Goal: Information Seeking & Learning: Learn about a topic

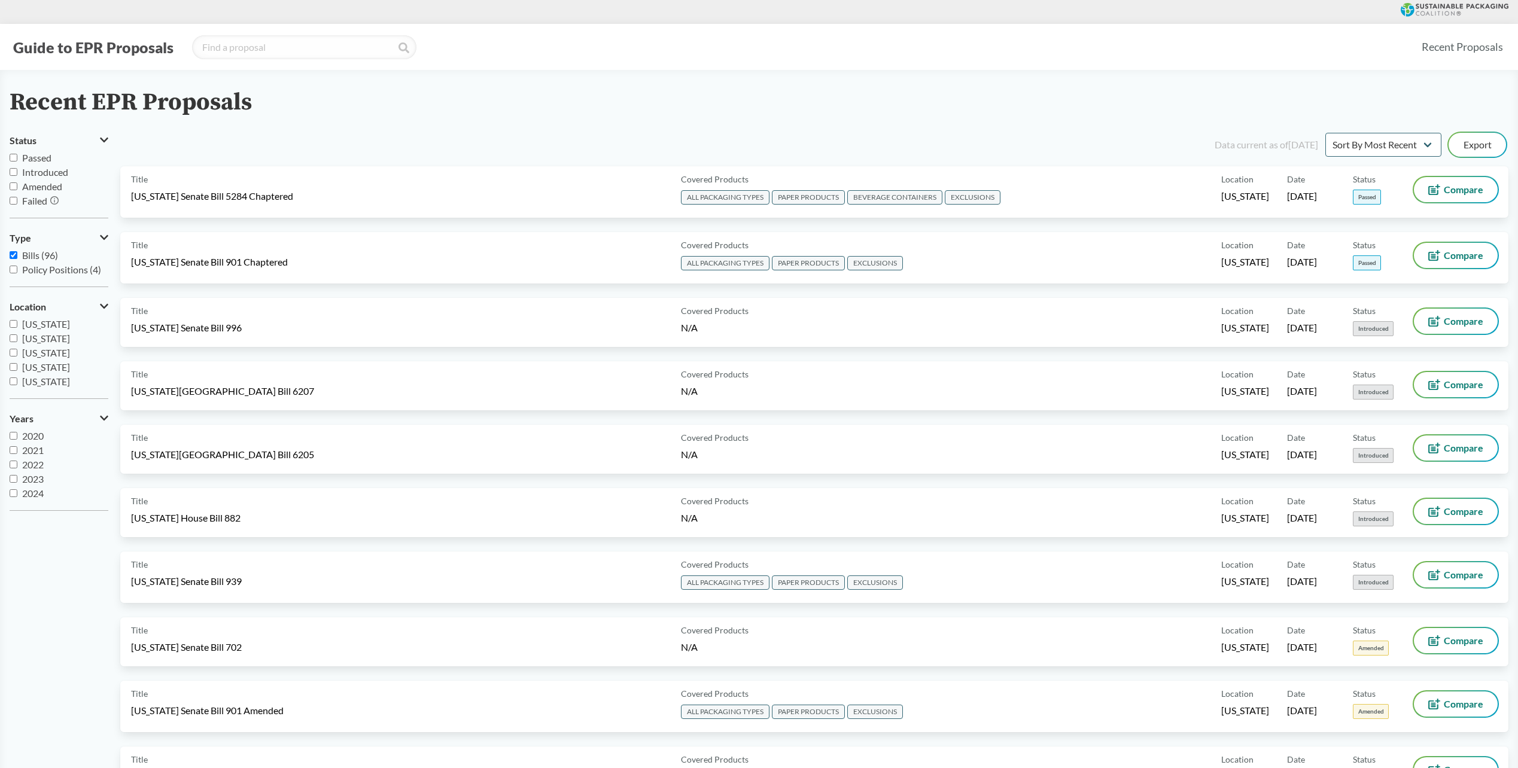
drag, startPoint x: 164, startPoint y: 201, endPoint x: 209, endPoint y: 139, distance: 76.6
click at [209, 139] on div "Data current as of [DATE] Sort By Most Recent Sort By Status Export" at bounding box center [822, 144] width 1374 height 29
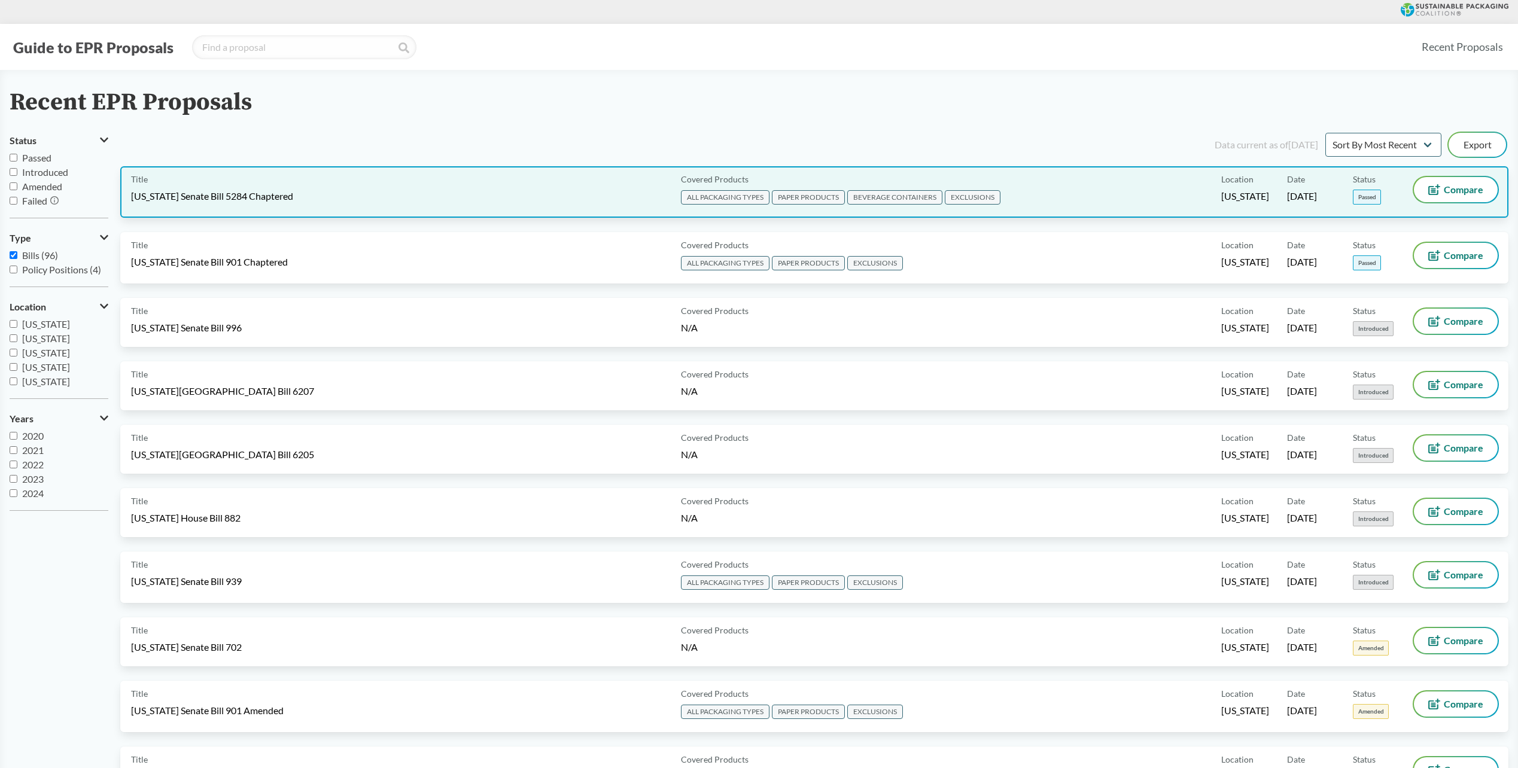
click at [192, 189] on div "Title [US_STATE] Senate Bill 5284 Chaptered" at bounding box center [403, 192] width 545 height 30
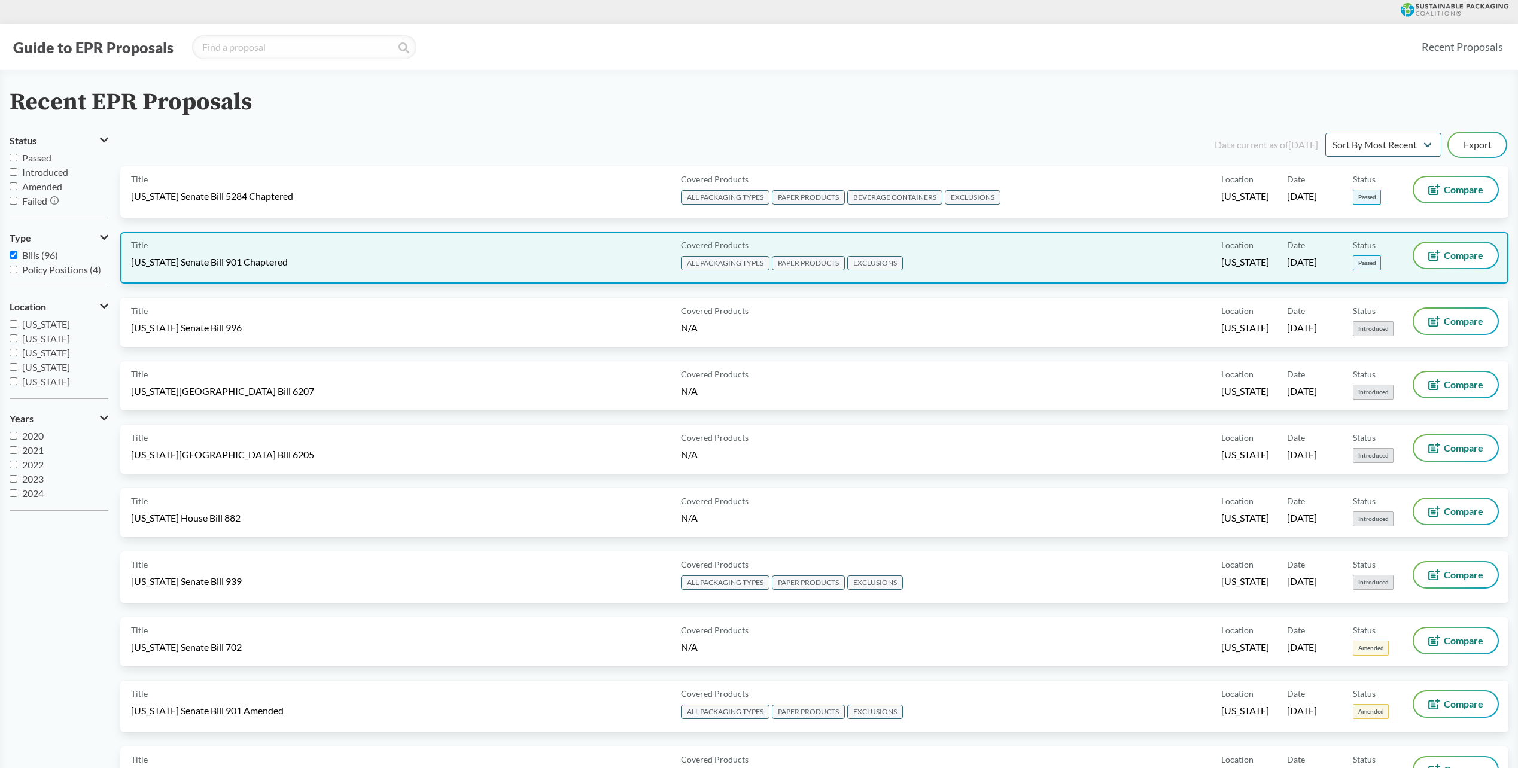
click at [234, 267] on span "[US_STATE] Senate Bill 901 Chaptered" at bounding box center [209, 262] width 157 height 13
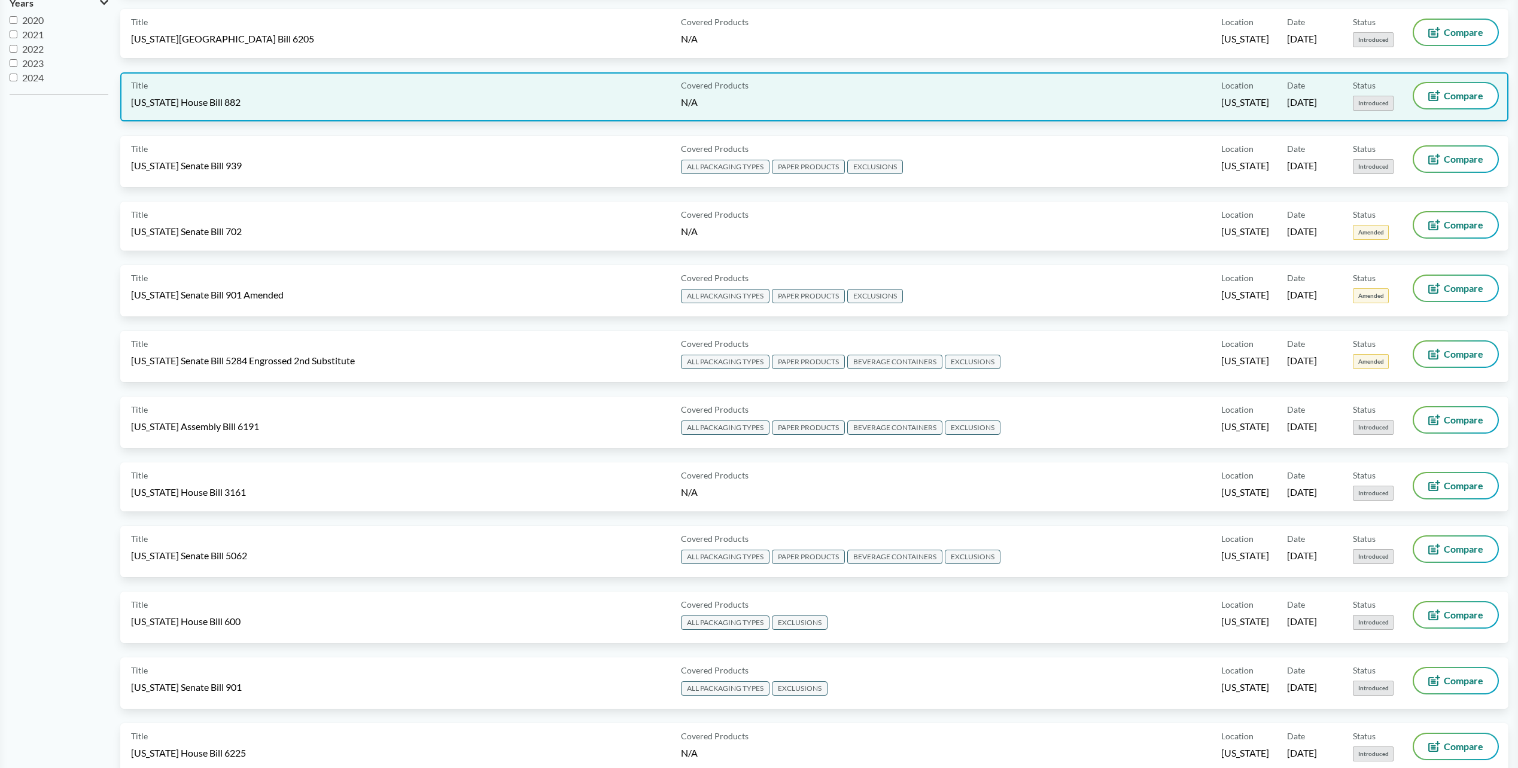
scroll to position [419, 0]
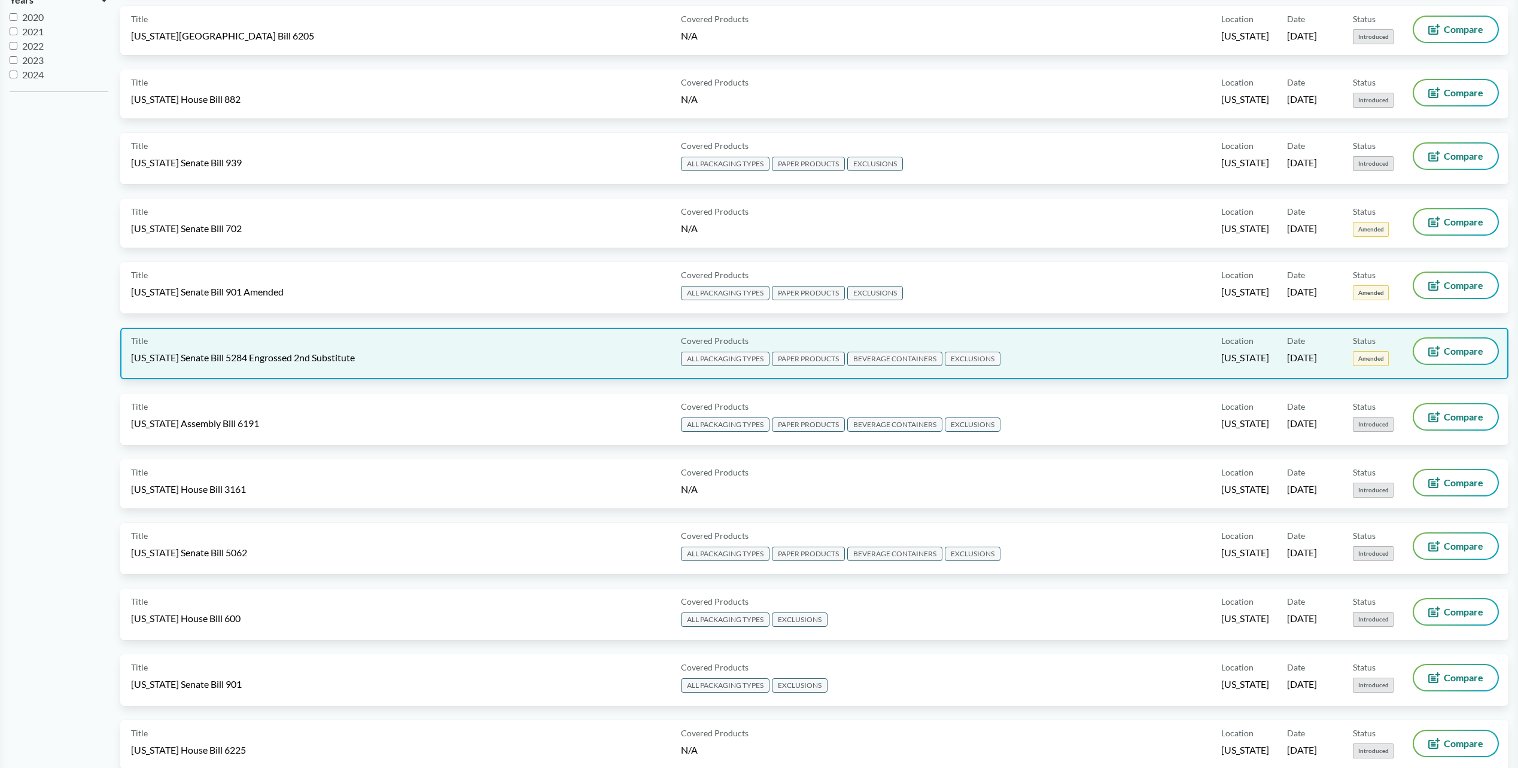
click at [253, 361] on span "[US_STATE] Senate Bill 5284 Engrossed 2nd Substitute" at bounding box center [243, 357] width 224 height 13
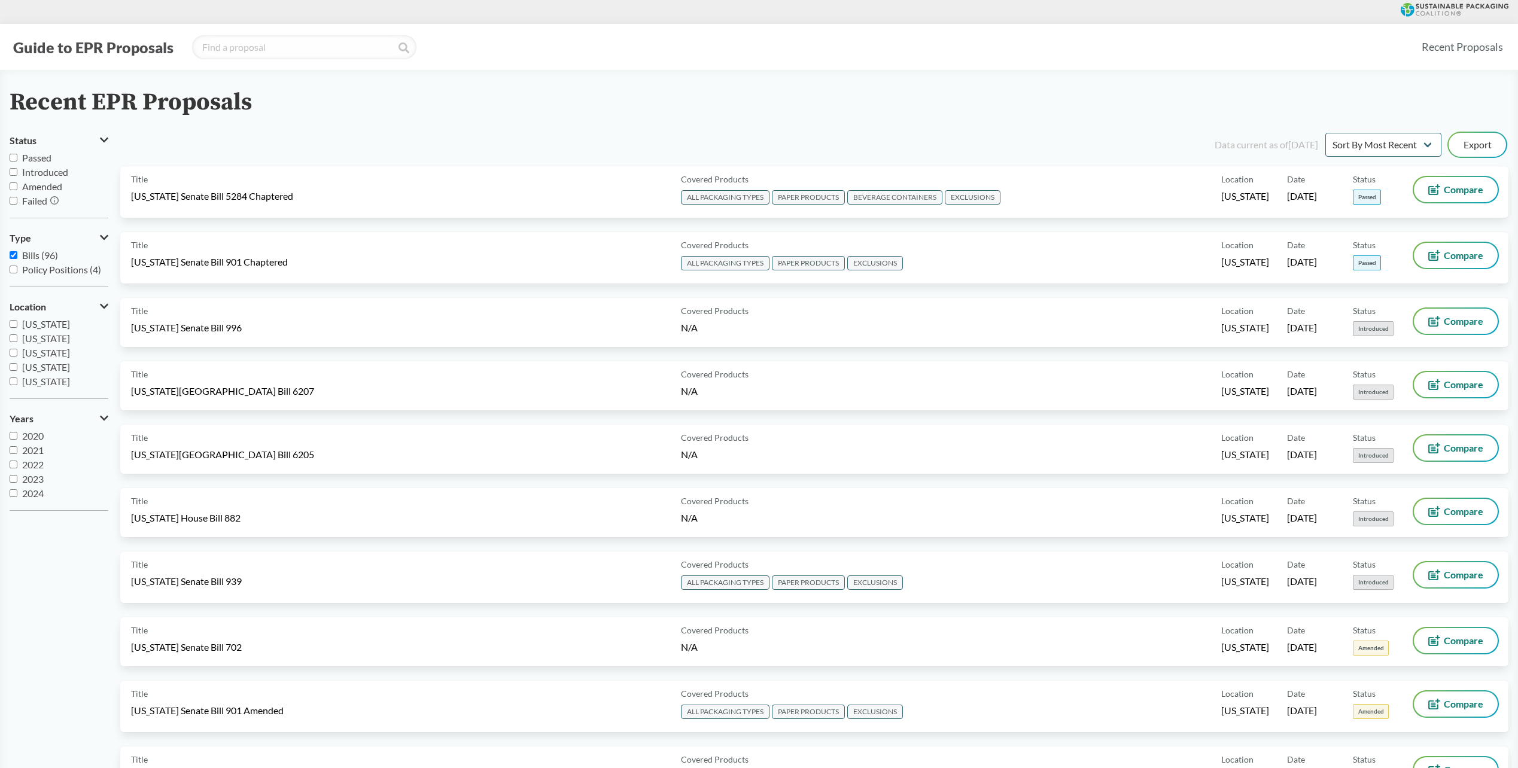
click at [42, 157] on span "Passed" at bounding box center [36, 157] width 29 height 11
click at [17, 157] on input "Passed" at bounding box center [14, 158] width 8 height 8
checkbox input "true"
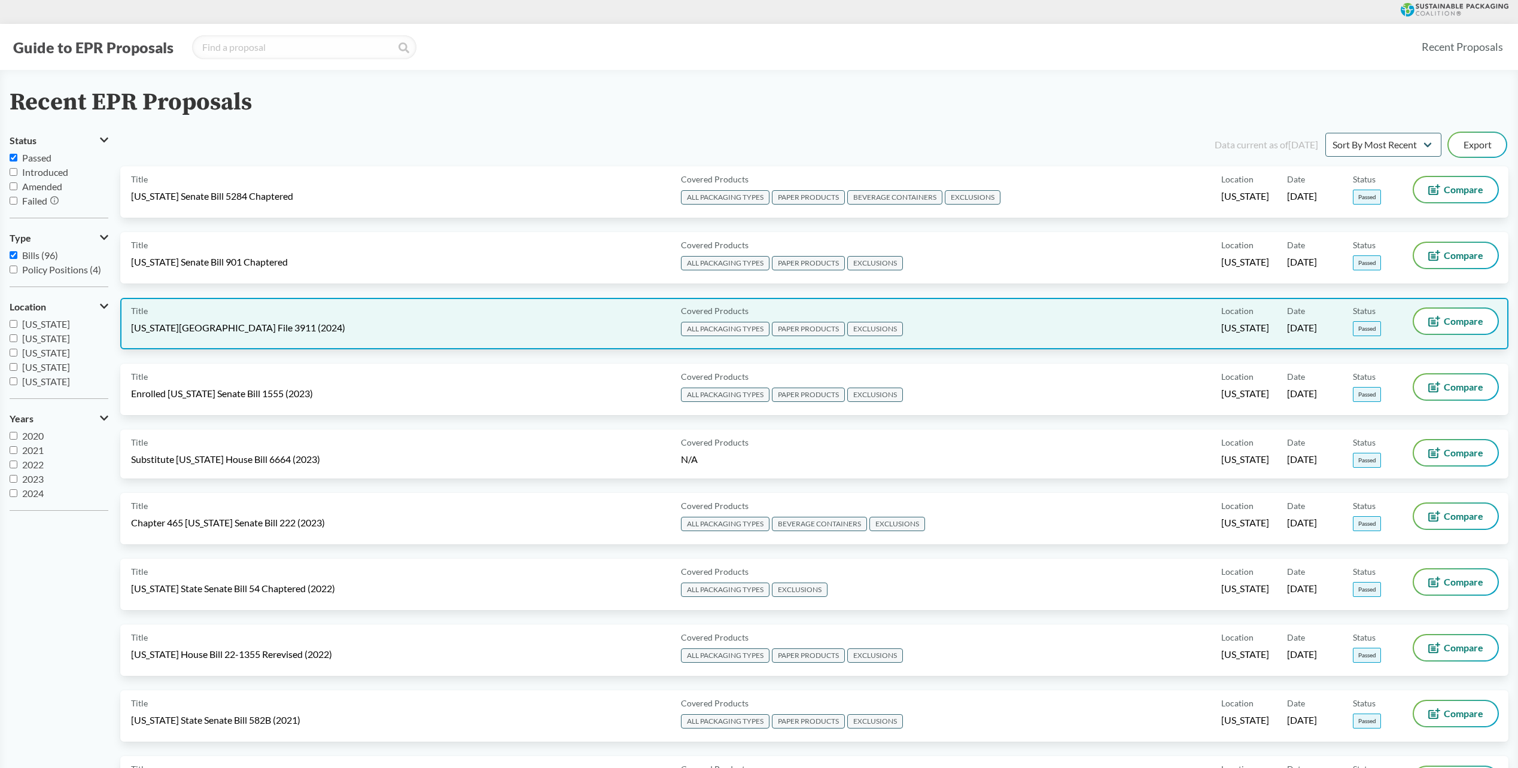
click at [238, 330] on span "[US_STATE][GEOGRAPHIC_DATA] File 3911 (2024)" at bounding box center [238, 327] width 214 height 13
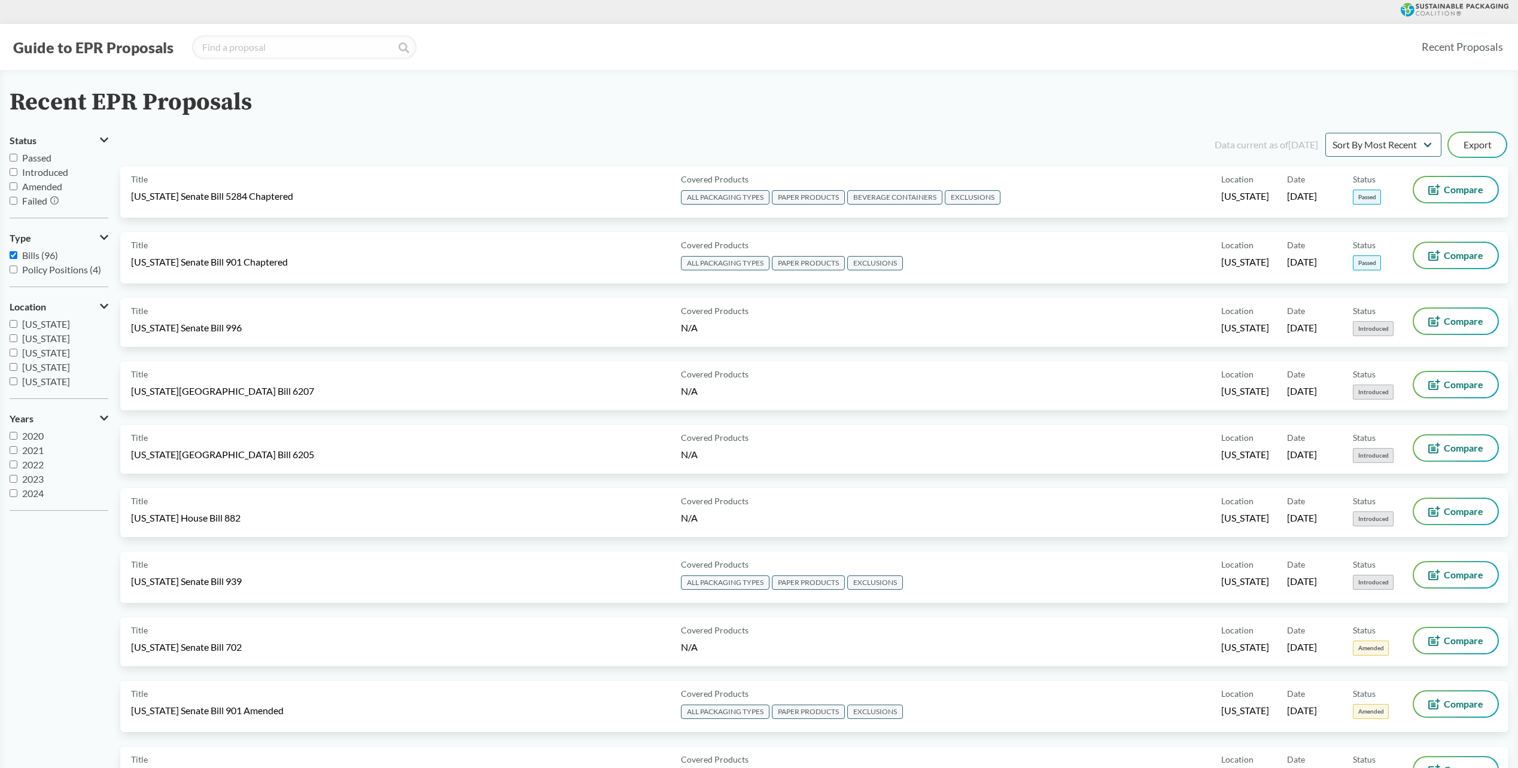
click at [35, 155] on span "Passed" at bounding box center [36, 157] width 29 height 11
click at [17, 155] on input "Passed" at bounding box center [14, 158] width 8 height 8
checkbox input "true"
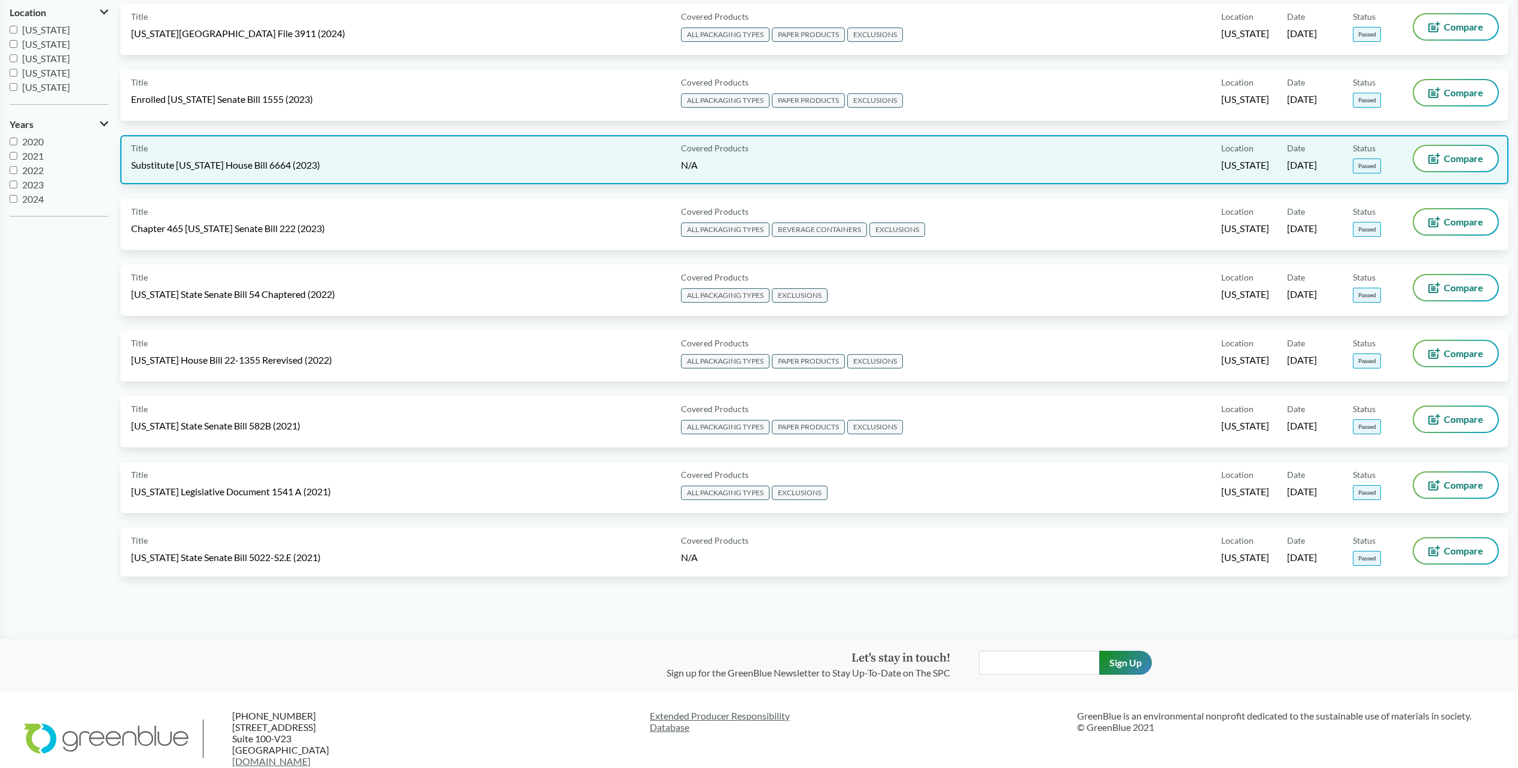
scroll to position [299, 0]
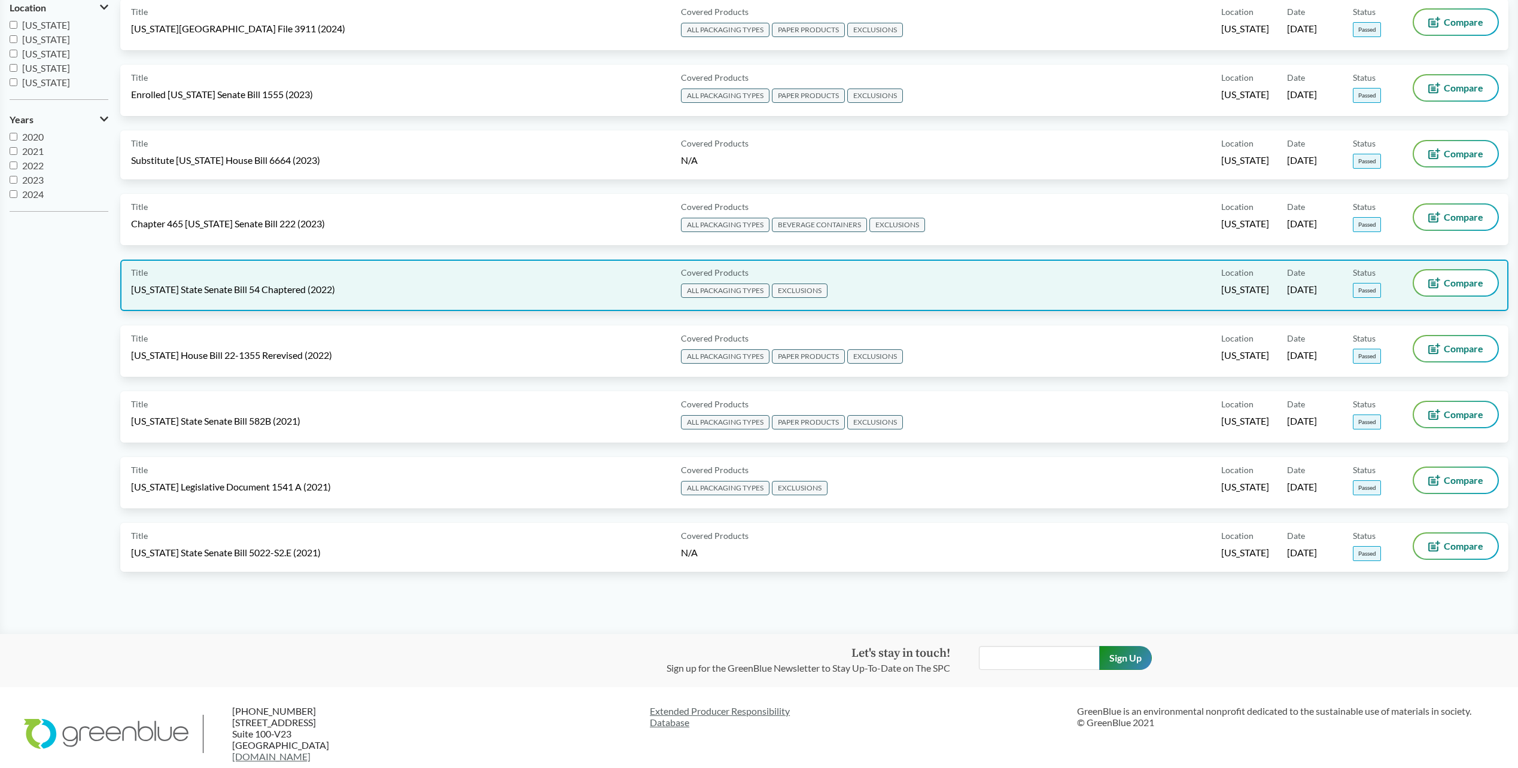
click at [275, 298] on div "Title California State Senate Bill 54 Chaptered (2022)" at bounding box center [403, 285] width 545 height 30
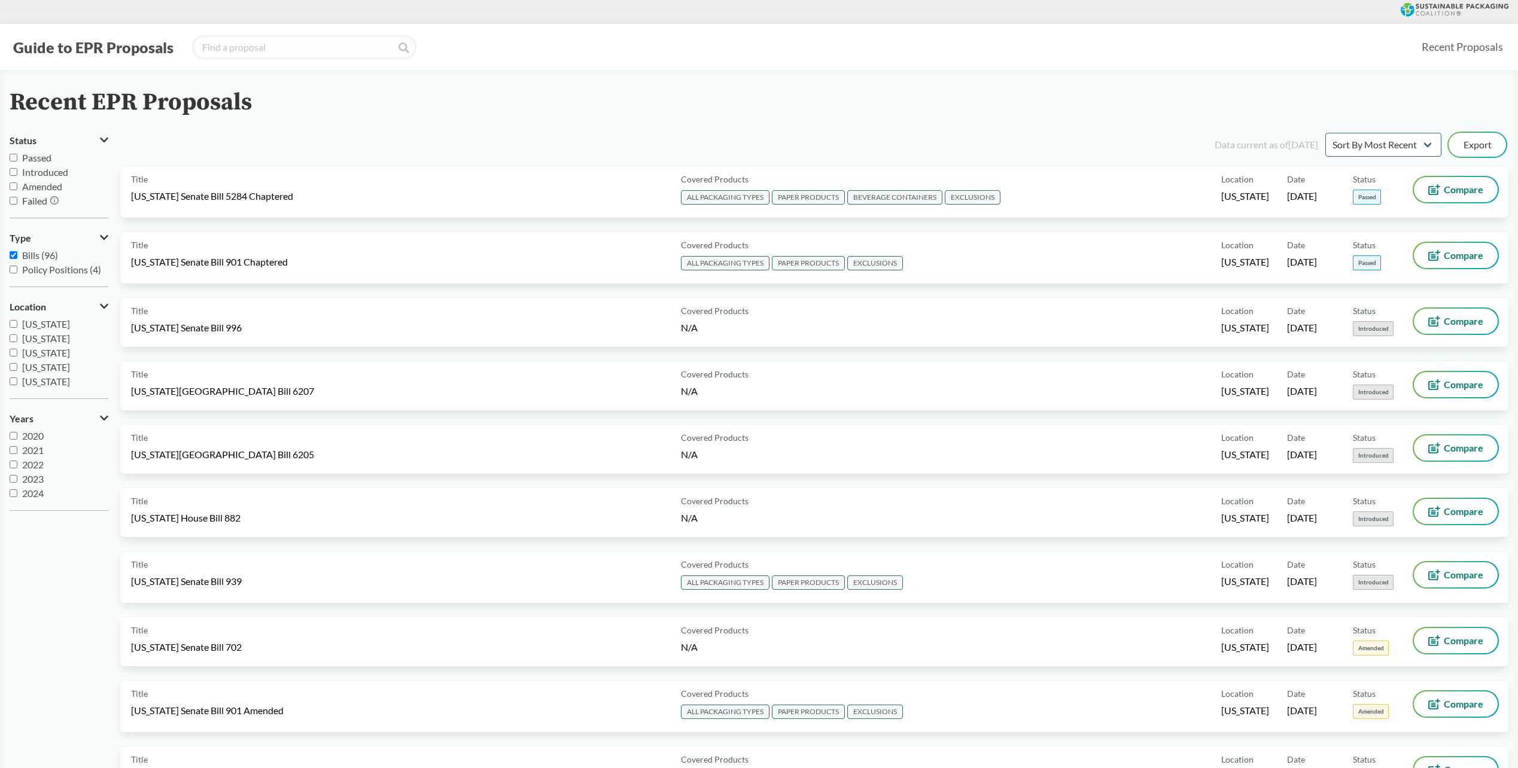
click at [38, 161] on span "Passed" at bounding box center [36, 157] width 29 height 11
click at [17, 161] on input "Passed" at bounding box center [14, 158] width 8 height 8
checkbox input "true"
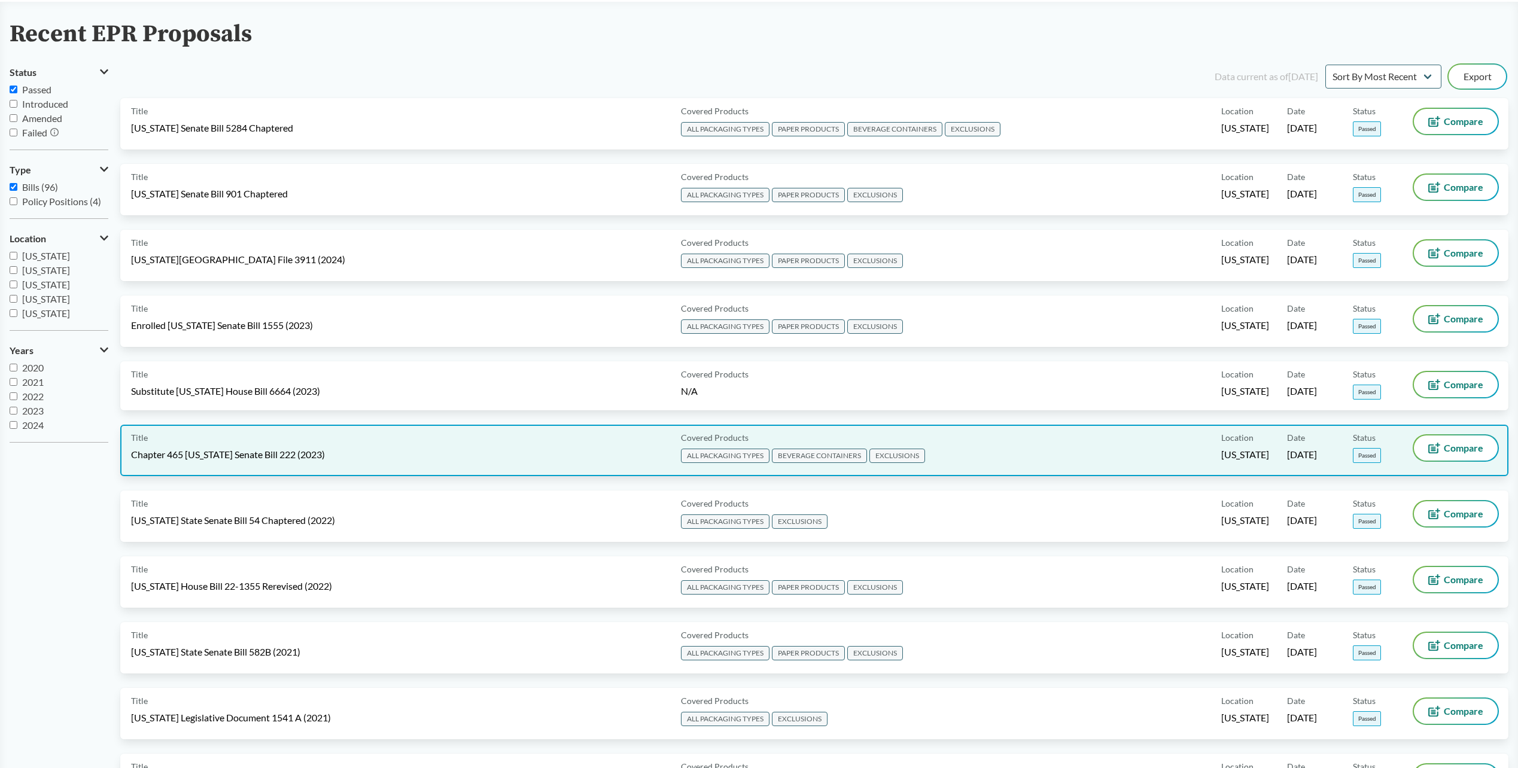
scroll to position [180, 0]
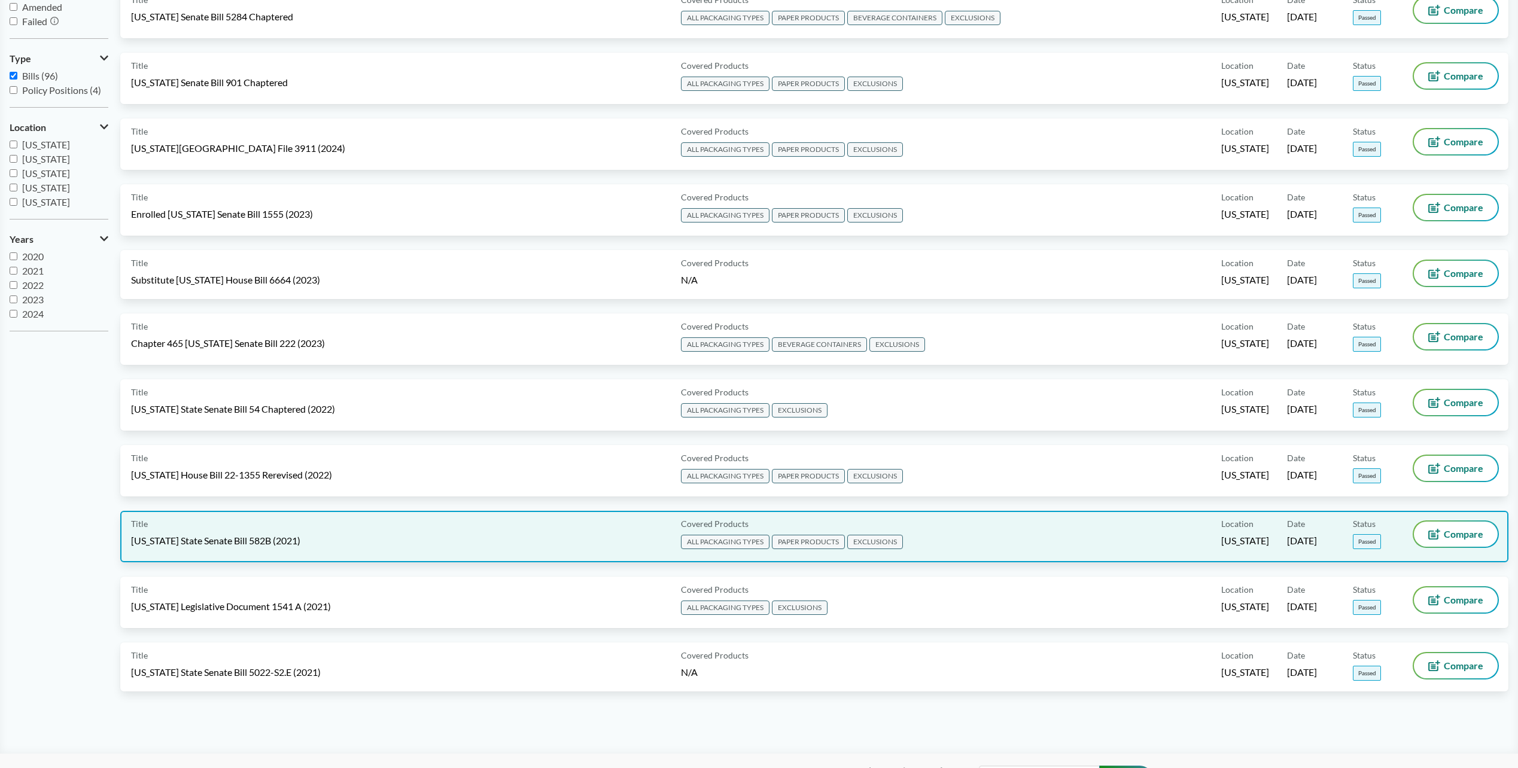
click at [223, 554] on div "Title Oregon State Senate Bill 582B (2021) Covered Products ALL PACKAGING TYPES…" at bounding box center [814, 536] width 1388 height 51
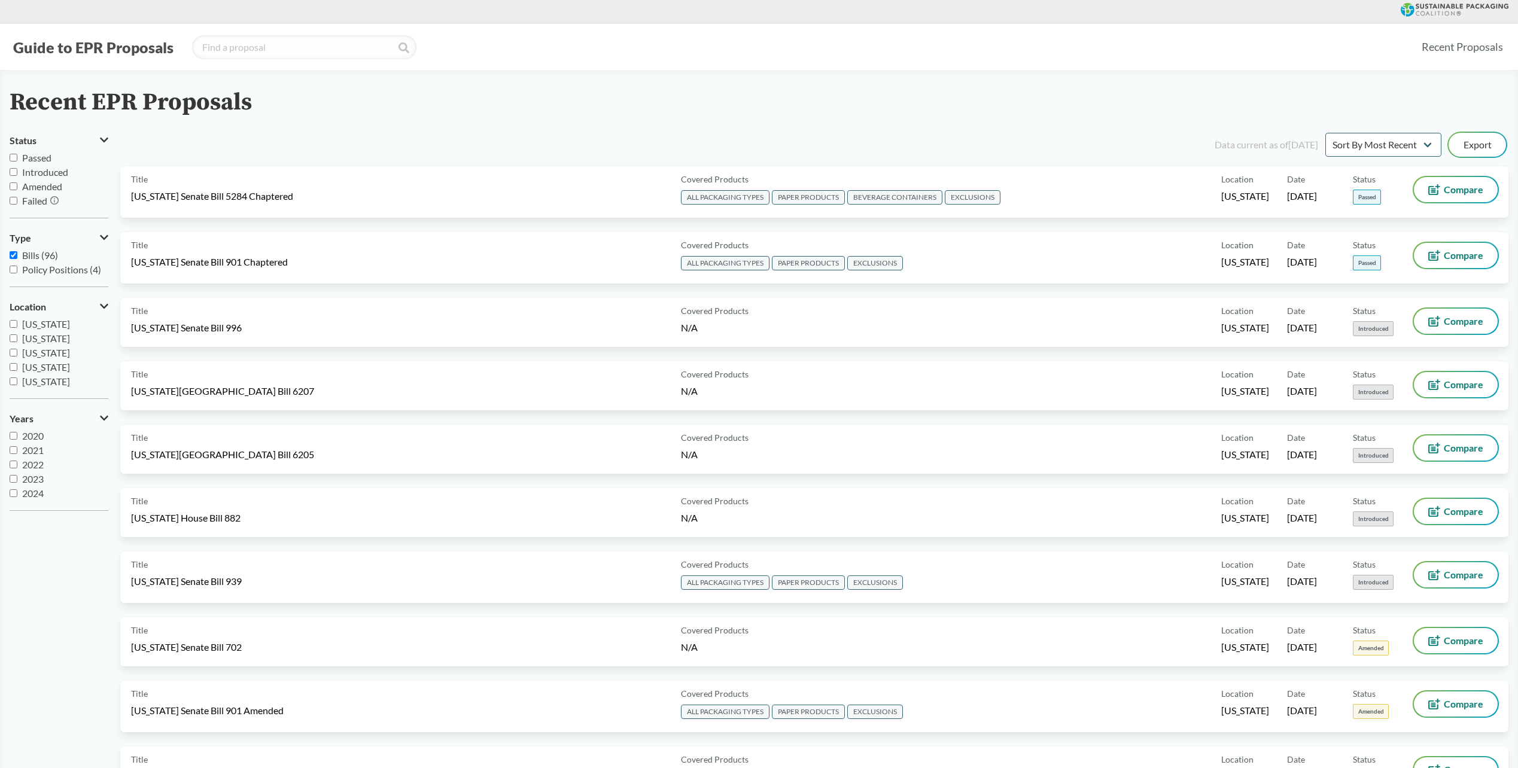
click at [40, 156] on span "Passed" at bounding box center [36, 157] width 29 height 11
click at [17, 156] on input "Passed" at bounding box center [14, 158] width 8 height 8
checkbox input "true"
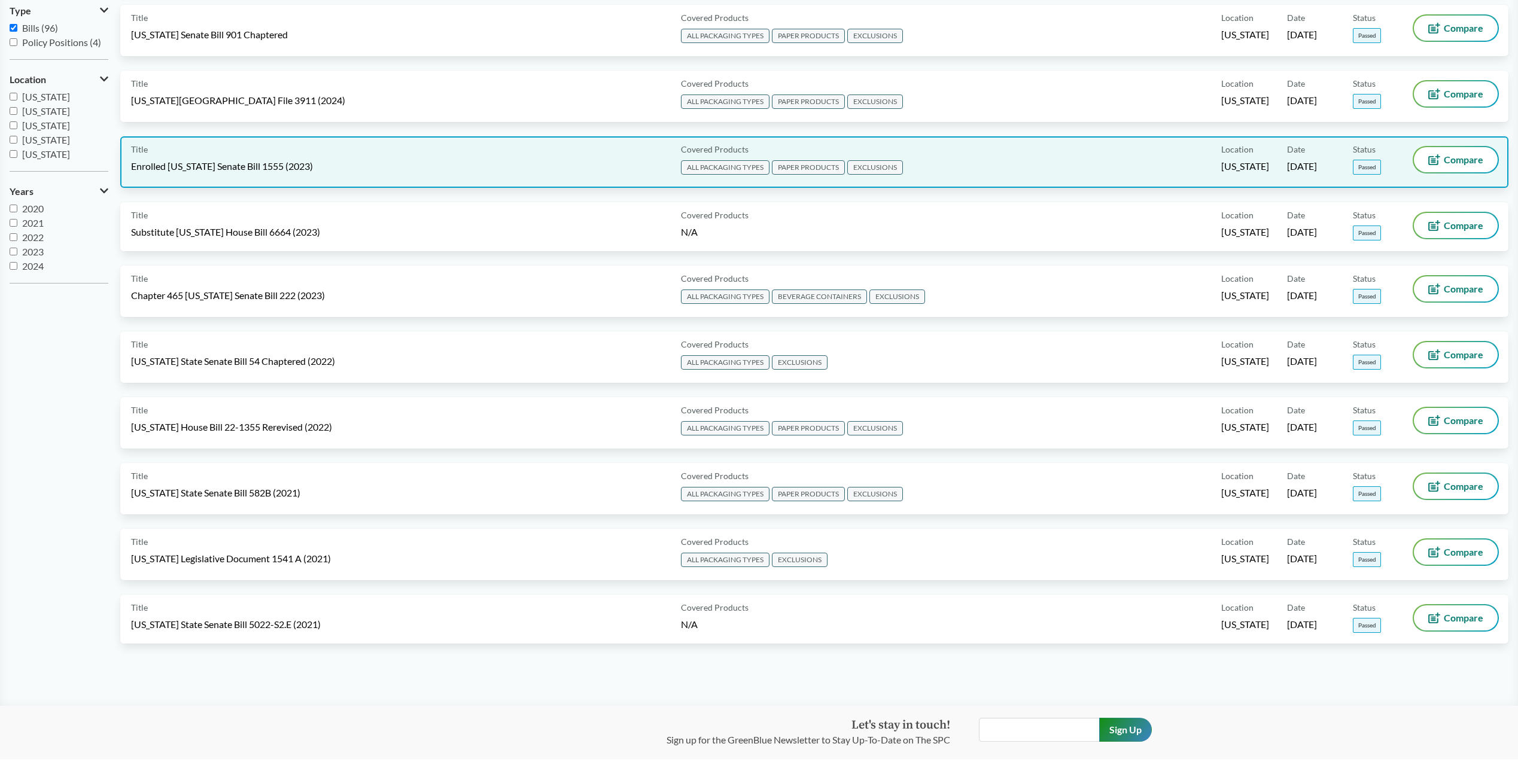
scroll to position [312, 0]
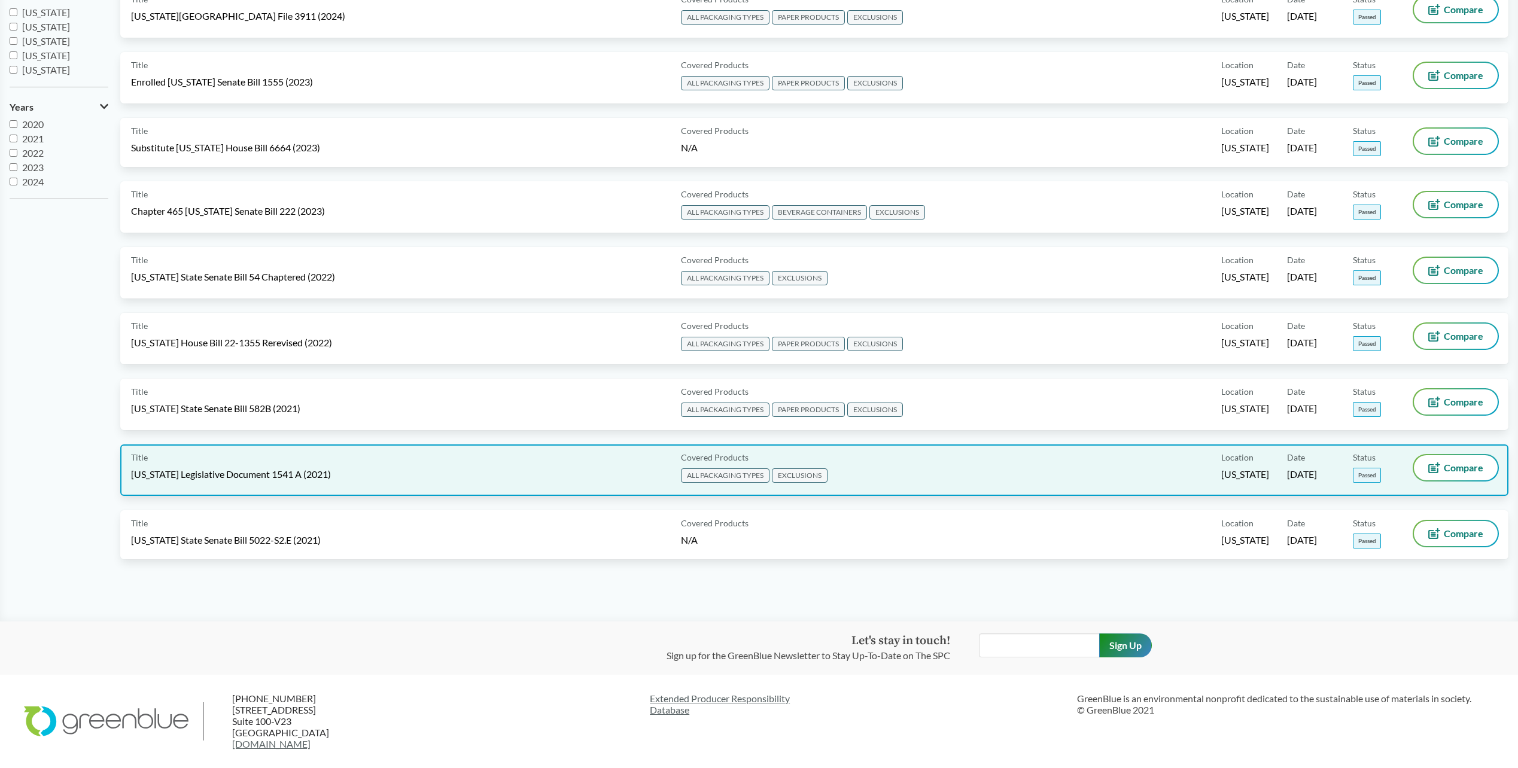
click at [229, 479] on span "[US_STATE] Legislative Document 1541 A (2021)" at bounding box center [231, 474] width 200 height 13
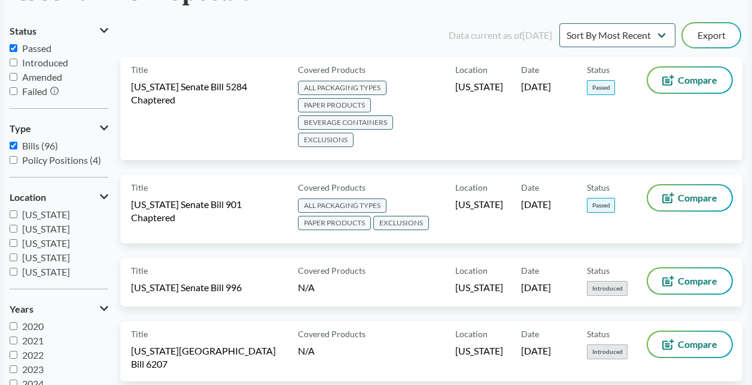
scroll to position [60, 0]
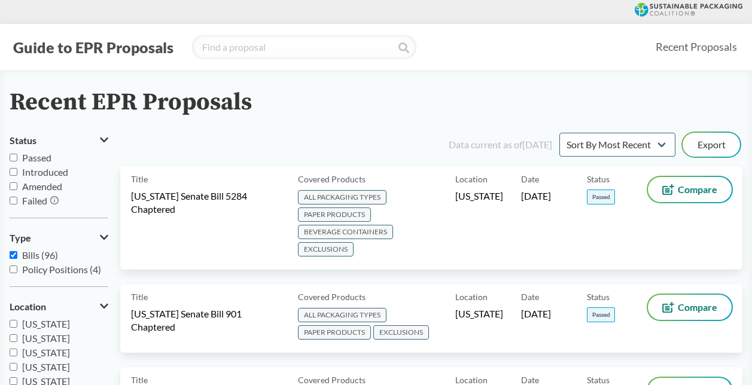
scroll to position [60, 0]
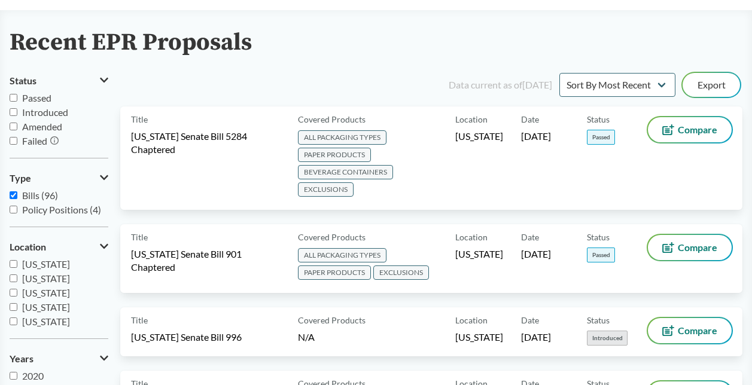
click at [41, 104] on span "Passed" at bounding box center [36, 97] width 29 height 11
click at [17, 102] on input "Passed" at bounding box center [14, 98] width 8 height 8
checkbox input "true"
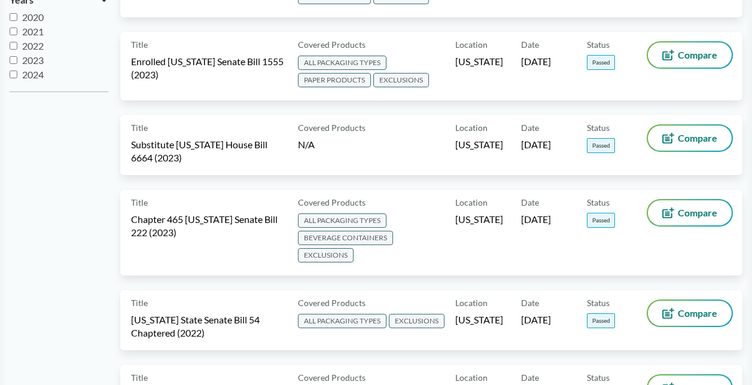
scroll to position [598, 0]
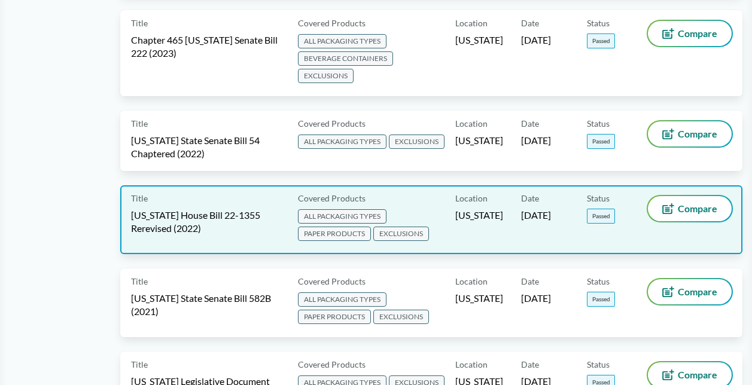
click at [246, 231] on div "Title Colorado House Bill 22-1355 Rerevised (2022)" at bounding box center [212, 219] width 162 height 47
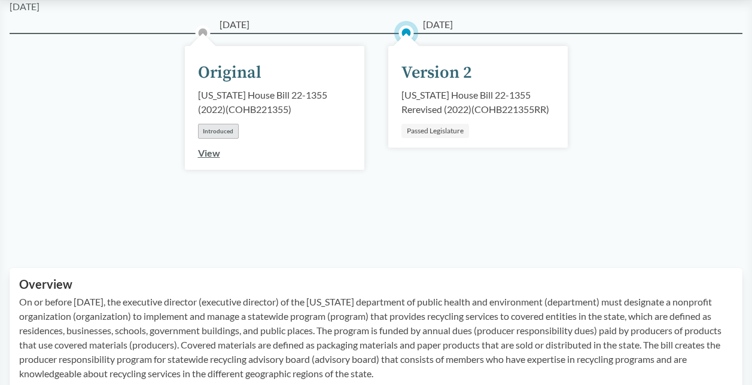
scroll to position [239, 0]
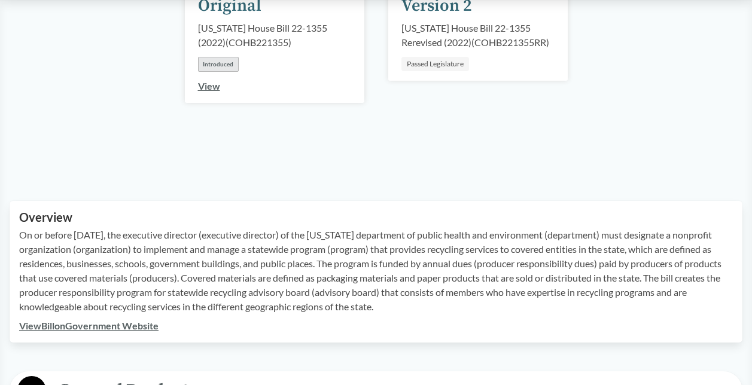
click at [89, 330] on link "View Bill on Government Website" at bounding box center [88, 325] width 139 height 11
